Goal: Book appointment/travel/reservation

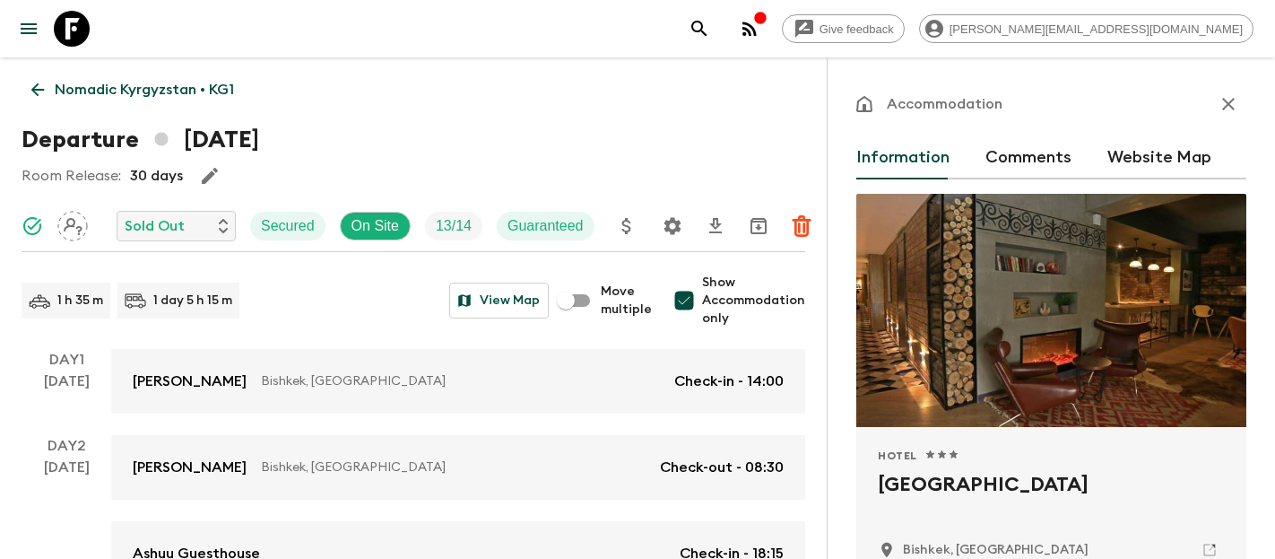
click at [80, 34] on icon at bounding box center [72, 29] width 36 height 36
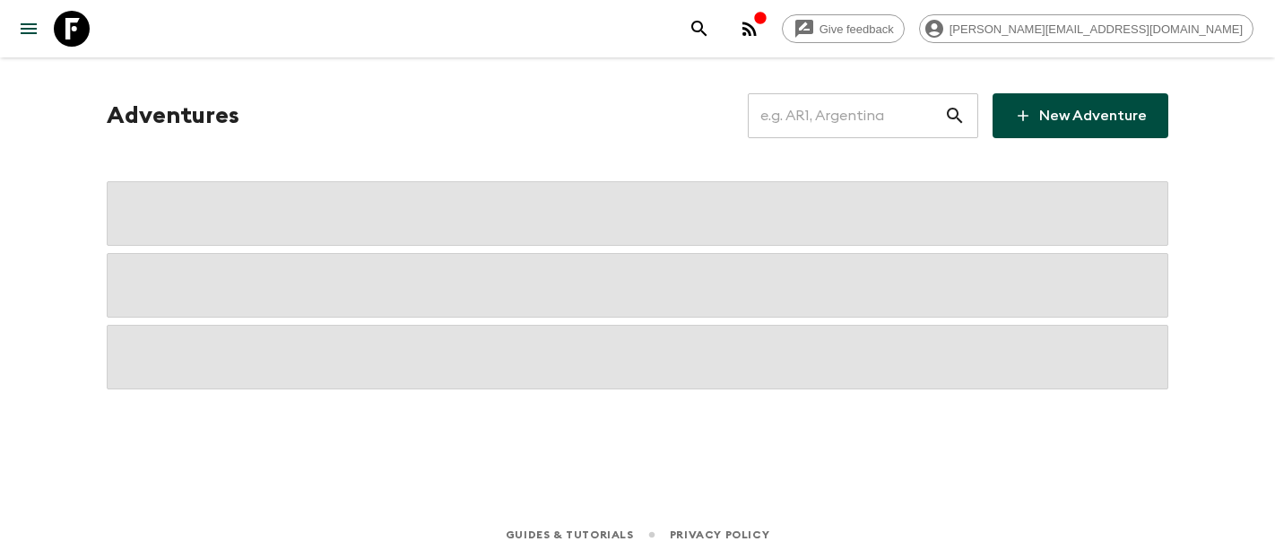
click at [875, 118] on input "text" at bounding box center [846, 116] width 196 height 50
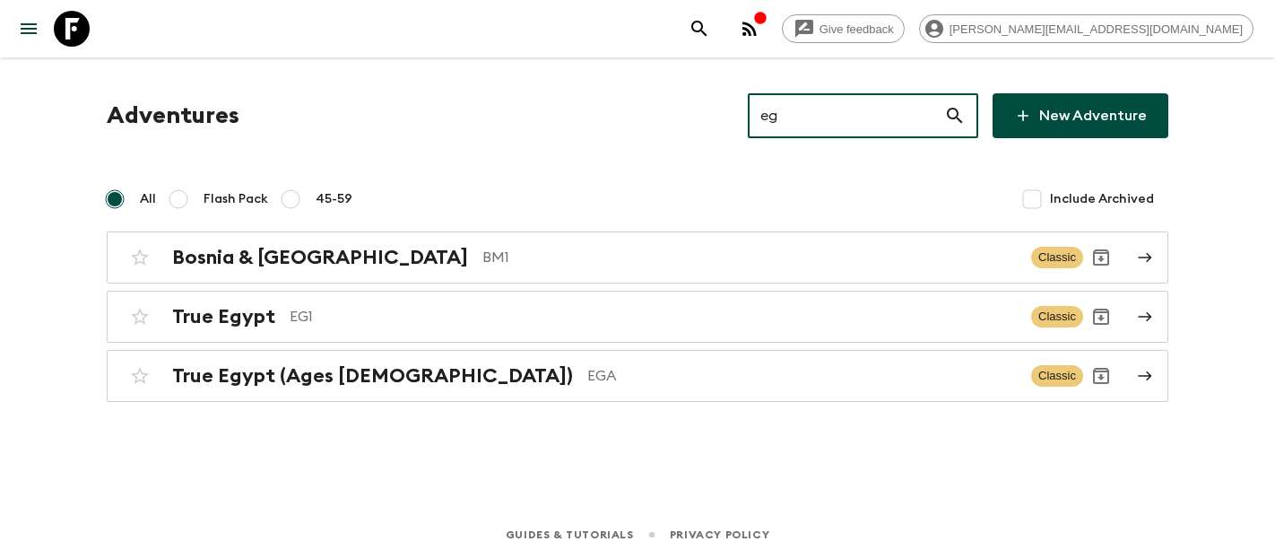
type input "eg1"
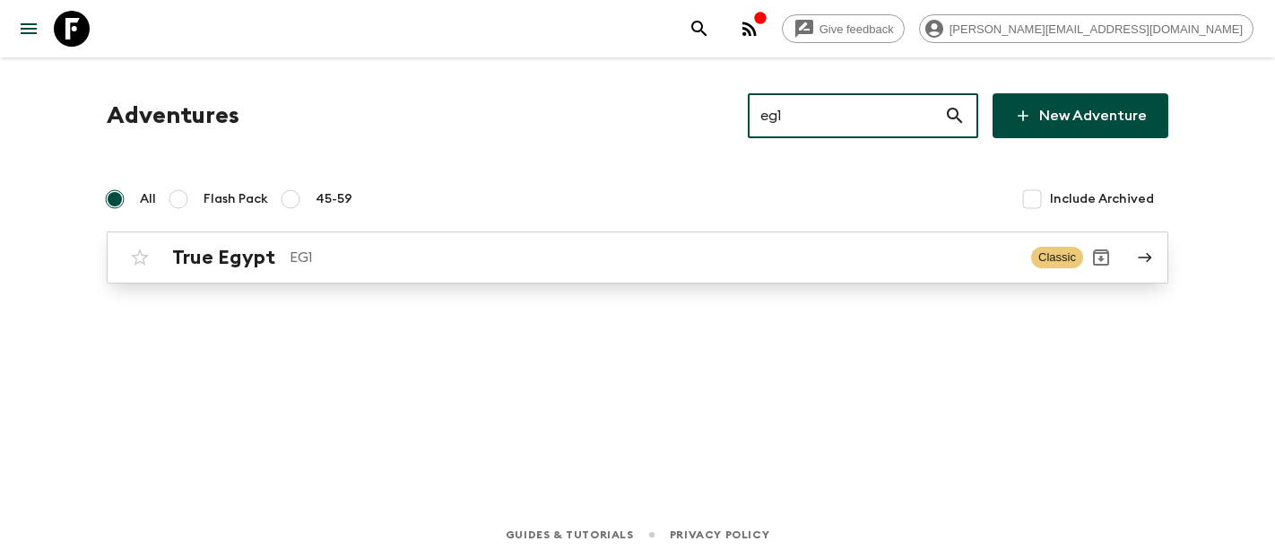
click at [481, 256] on p "EG1" at bounding box center [653, 258] width 727 height 22
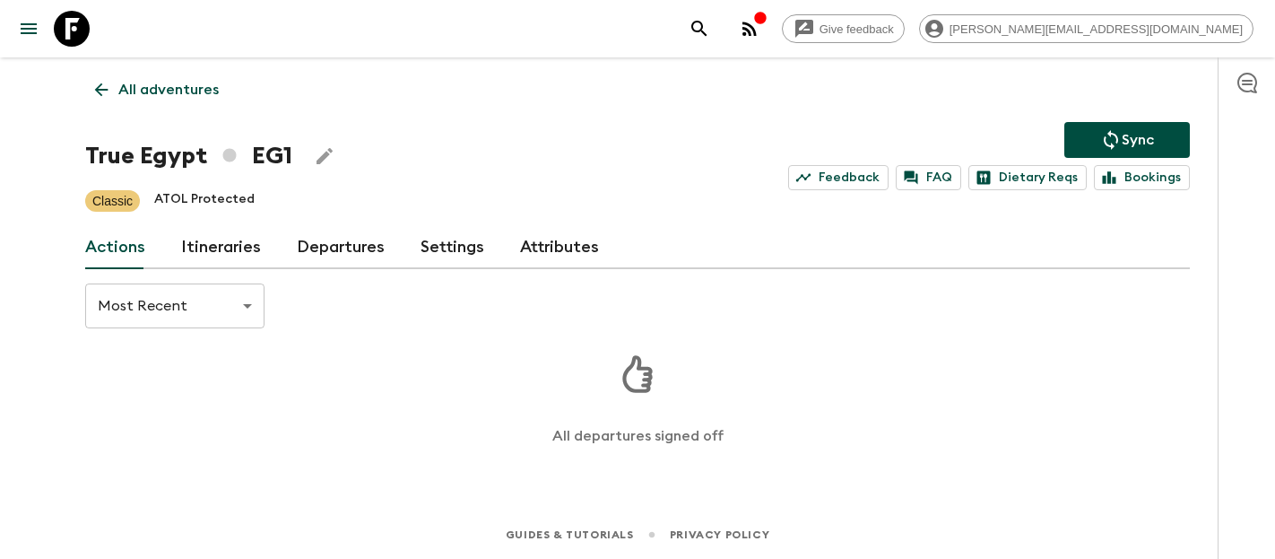
click at [335, 246] on link "Departures" at bounding box center [341, 247] width 88 height 43
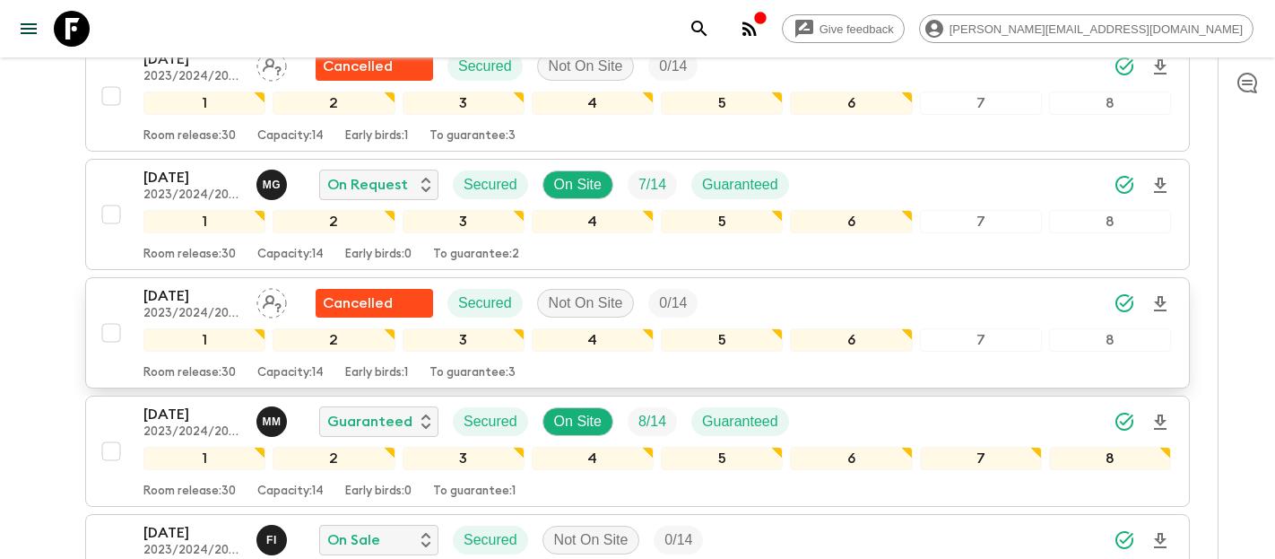
scroll to position [1673, 0]
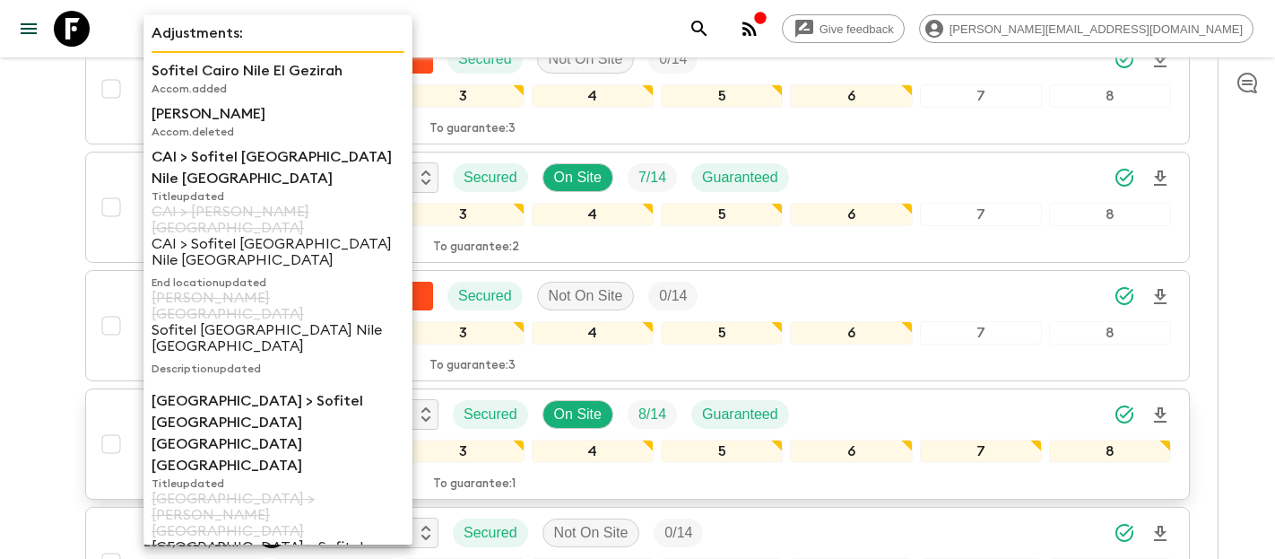
click at [168, 491] on p "[GEOGRAPHIC_DATA] > [PERSON_NAME][GEOGRAPHIC_DATA]" at bounding box center [278, 515] width 253 height 48
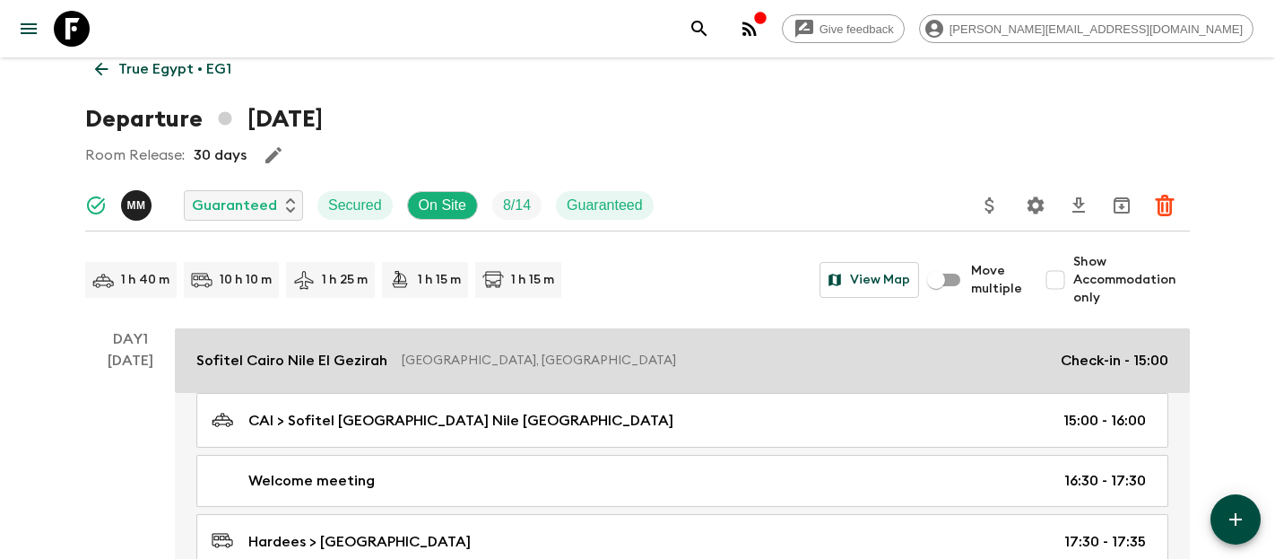
scroll to position [25, 0]
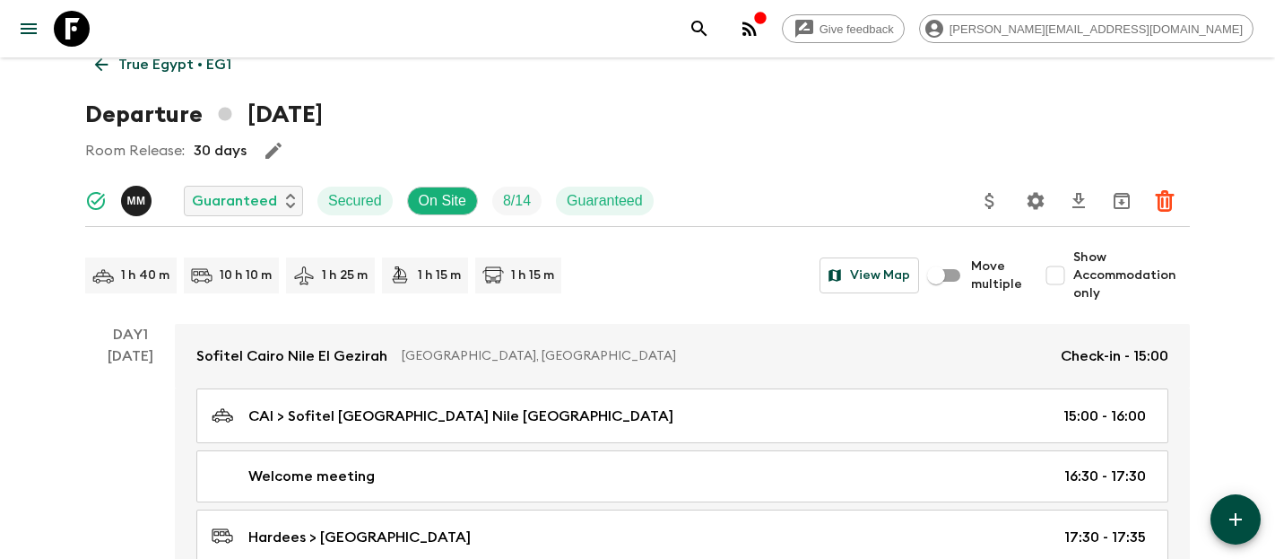
click at [129, 65] on p "True Egypt • EG1" at bounding box center [174, 65] width 113 height 22
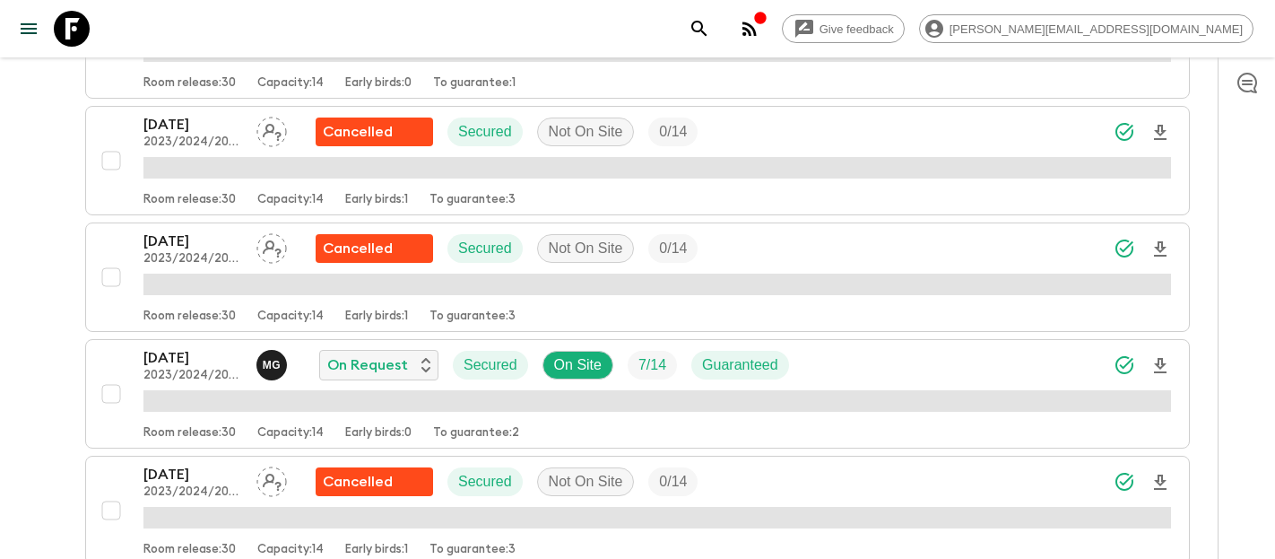
scroll to position [1482, 0]
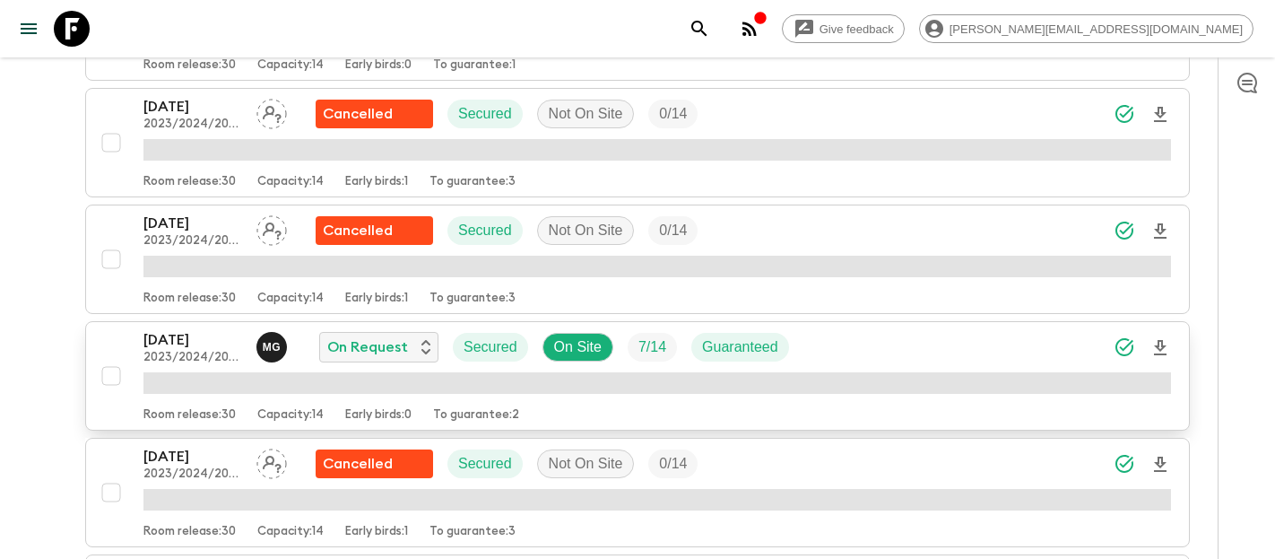
click at [190, 354] on p "2023/2024/2025" at bounding box center [193, 358] width 99 height 14
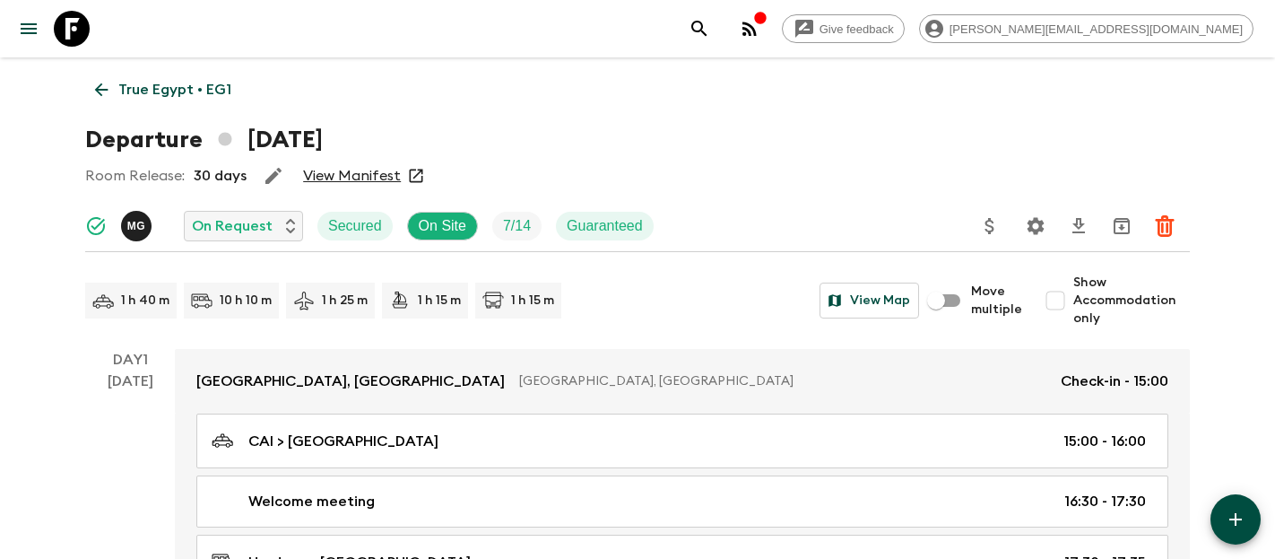
click at [189, 83] on p "True Egypt • EG1" at bounding box center [174, 90] width 113 height 22
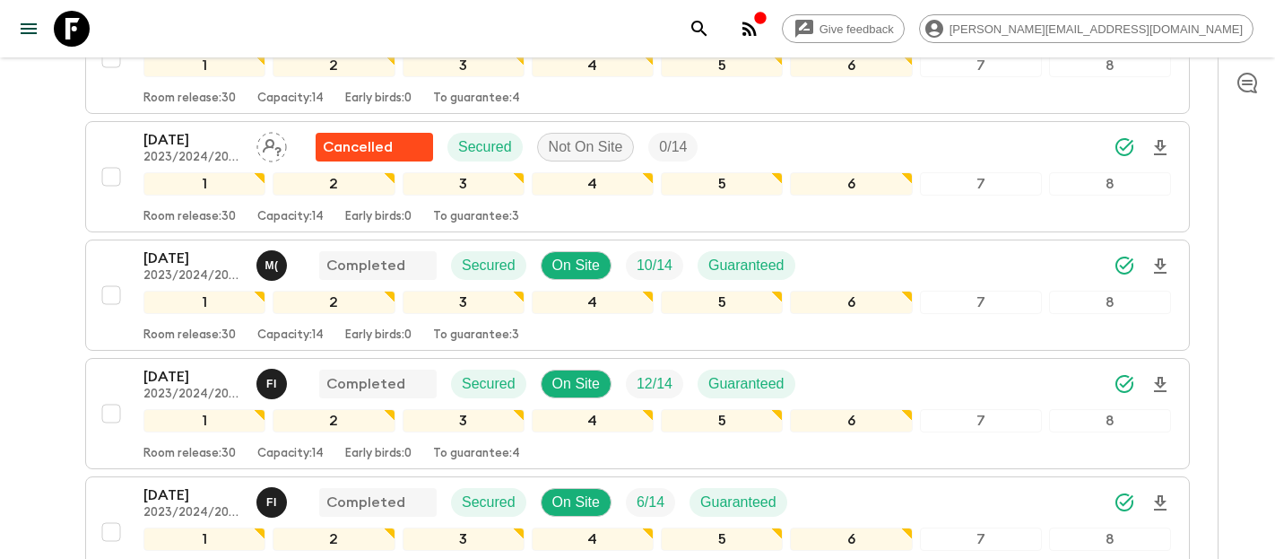
scroll to position [639, 0]
